Goal: Obtain resource: Download file/media

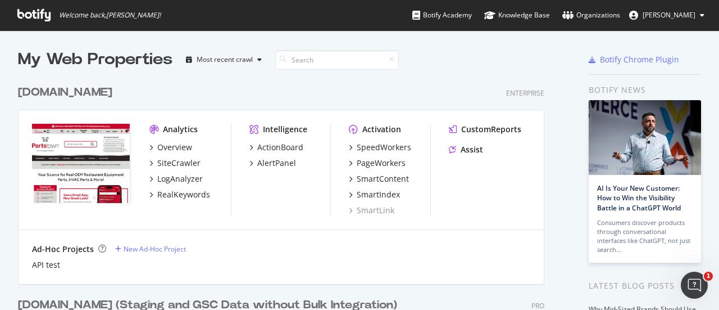
click at [165, 185] on div "Overview SiteCrawler LogAnalyzer RealKeywords" at bounding box center [189, 171] width 81 height 58
click at [174, 182] on div "LogAnalyzer" at bounding box center [180, 178] width 46 height 11
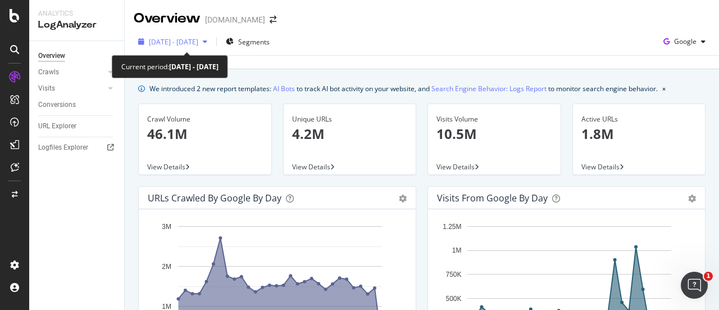
click at [198, 39] on span "[DATE] - [DATE]" at bounding box center [173, 42] width 49 height 10
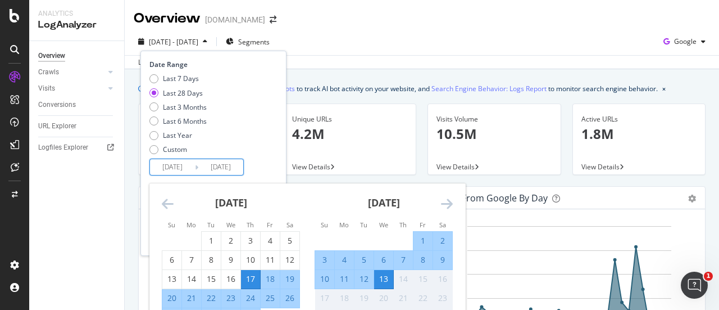
click at [223, 171] on input "[DATE]" at bounding box center [220, 167] width 45 height 16
click at [379, 279] on div "13" at bounding box center [383, 278] width 19 height 11
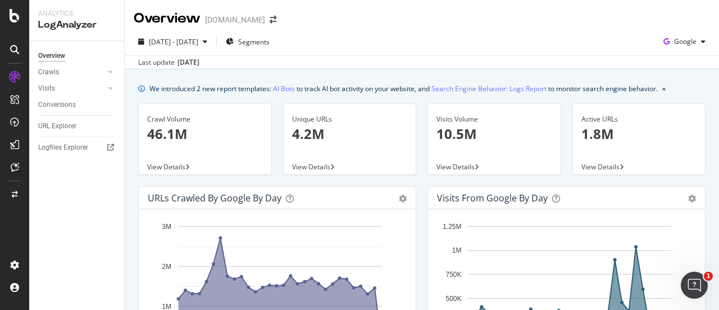
click at [81, 184] on div "Overview Crawls Daily Distribution Segments Distribution HTTP Codes Resources V…" at bounding box center [76, 175] width 95 height 269
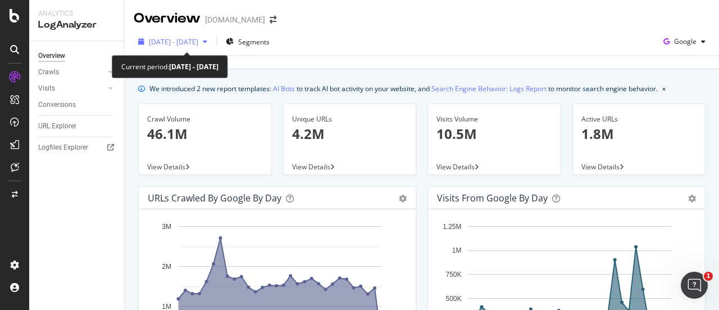
click at [198, 41] on span "[DATE] - [DATE]" at bounding box center [173, 42] width 49 height 10
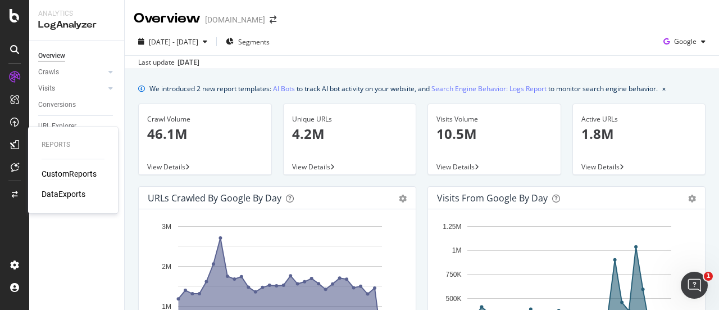
click at [91, 171] on div "CustomReports" at bounding box center [69, 173] width 55 height 11
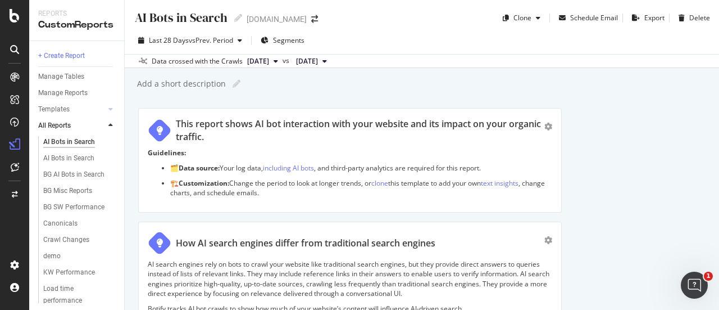
click at [571, 92] on div "AI Bots in Search AI Bots in Search [DOMAIN_NAME] Clone Schedule Email Export D…" at bounding box center [422, 155] width 595 height 310
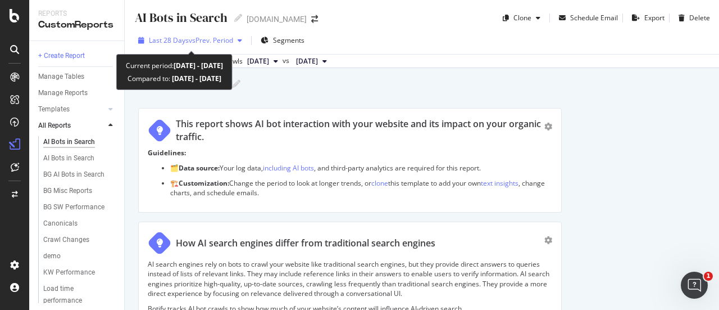
click at [219, 42] on span "vs Prev. Period" at bounding box center [211, 40] width 44 height 10
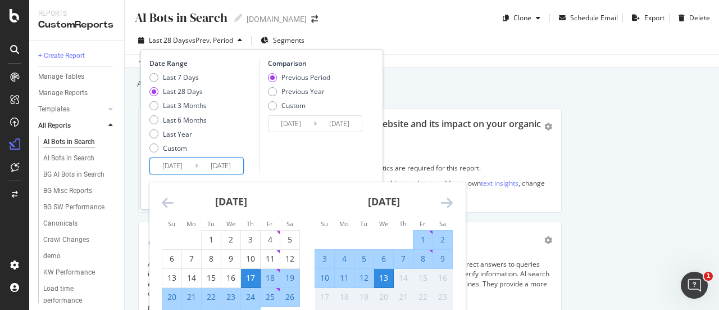
click at [237, 166] on input "[DATE]" at bounding box center [220, 166] width 45 height 16
click at [387, 270] on div "13" at bounding box center [383, 278] width 19 height 19
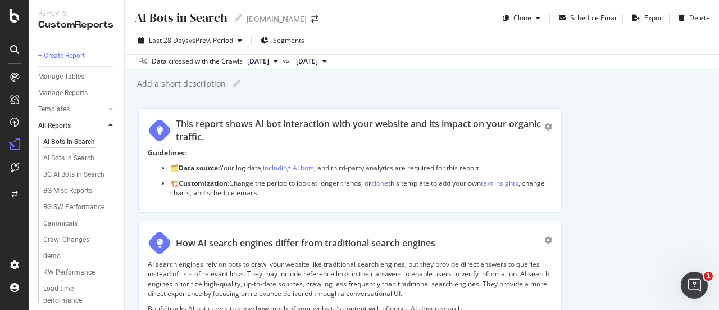
click at [357, 103] on div "AI Bots in Search AI Bots in Search [DOMAIN_NAME] Clone Schedule Email Export D…" at bounding box center [422, 155] width 595 height 310
click at [69, 156] on div "AI Bots in Search" at bounding box center [68, 158] width 51 height 12
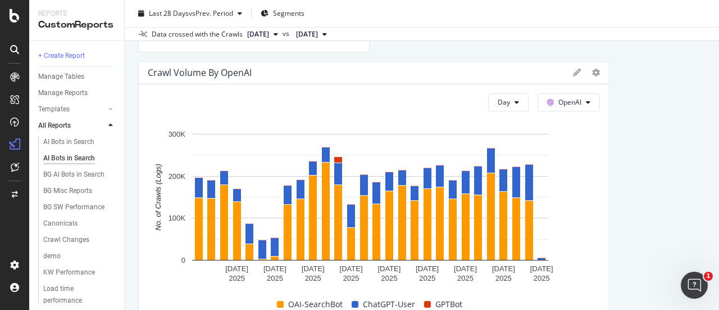
scroll to position [1516, 0]
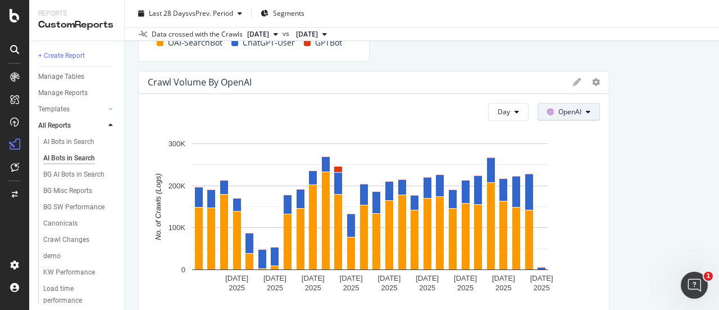
click at [586, 112] on icon at bounding box center [588, 111] width 4 height 7
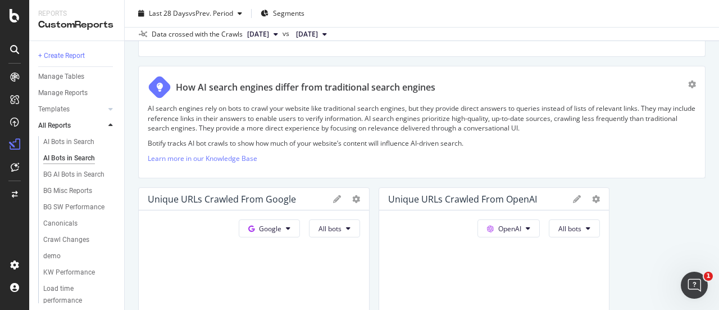
scroll to position [0, 0]
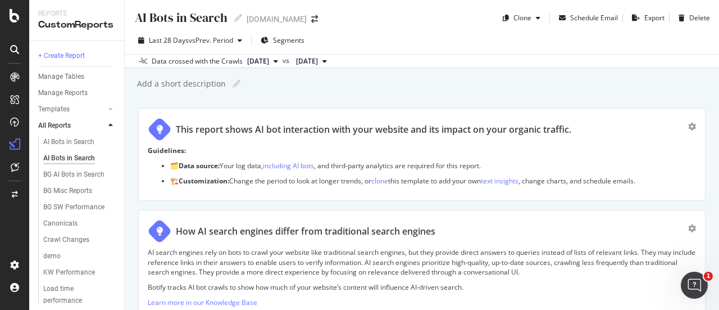
click at [632, 58] on div "Data crossed with the Crawls [DATE] vs [DATE]" at bounding box center [422, 60] width 595 height 13
click at [523, 90] on div "Add a short description Add a short description" at bounding box center [427, 83] width 583 height 17
click at [649, 17] on div "Export" at bounding box center [655, 18] width 20 height 10
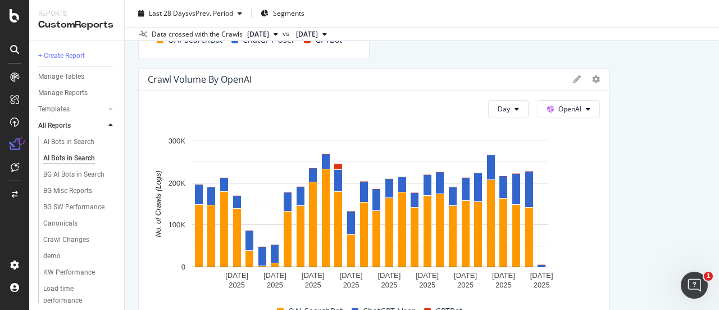
scroll to position [1557, 0]
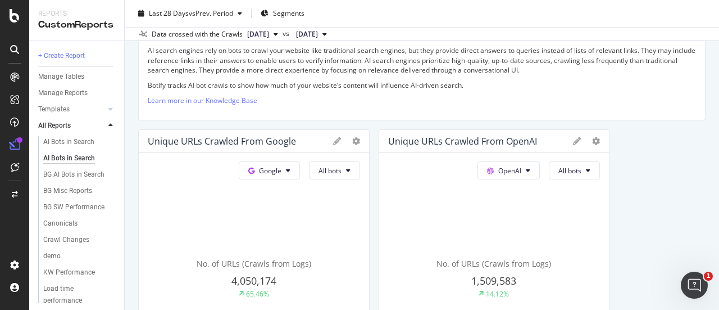
scroll to position [0, 0]
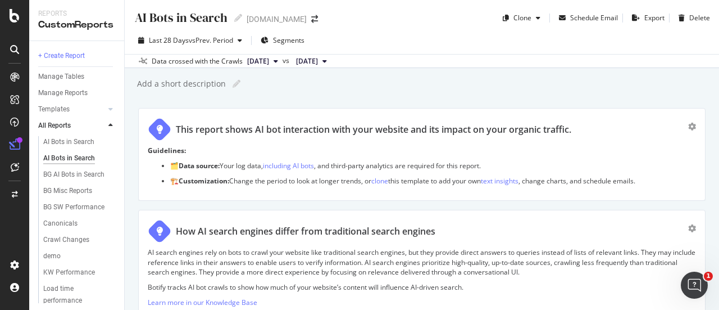
click at [542, 92] on div "AI Bots in Search AI Bots in Search [DOMAIN_NAME] Clone Schedule Email Export D…" at bounding box center [422, 155] width 595 height 310
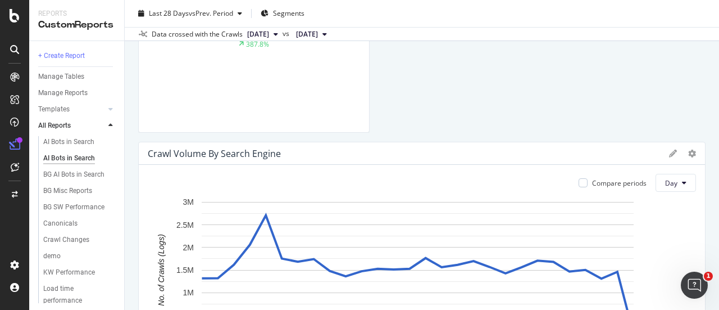
scroll to position [839, 0]
